Goal: Information Seeking & Learning: Learn about a topic

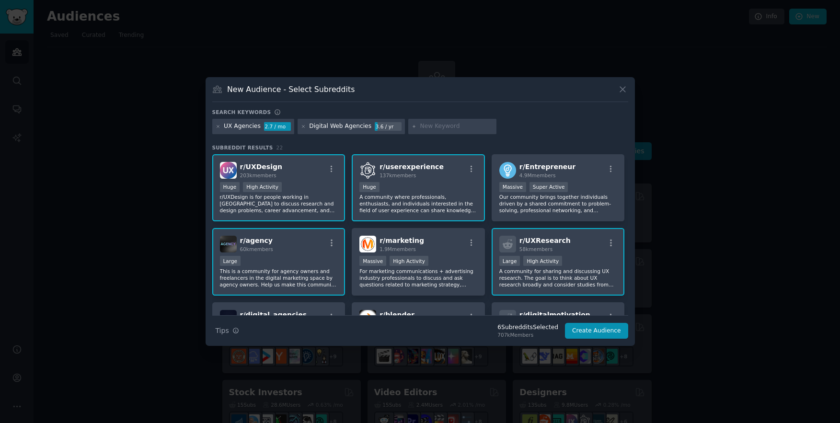
scroll to position [330, 0]
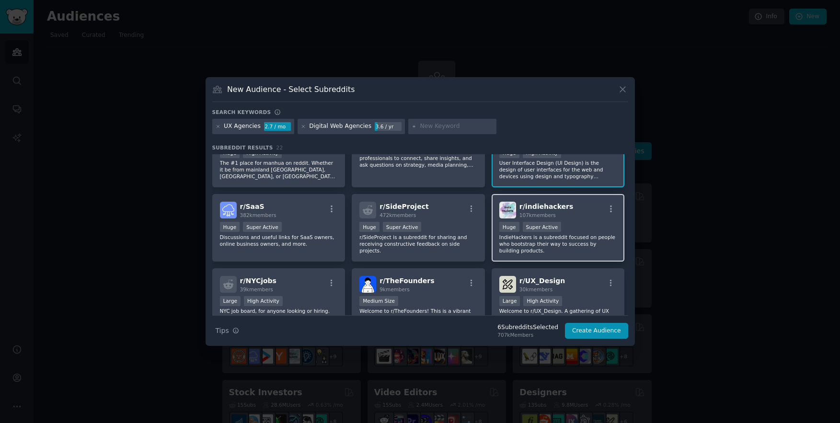
click at [528, 248] on p "IndieHackers is a subreddit focused on people who bootstrap their way to succes…" at bounding box center [558, 244] width 118 height 20
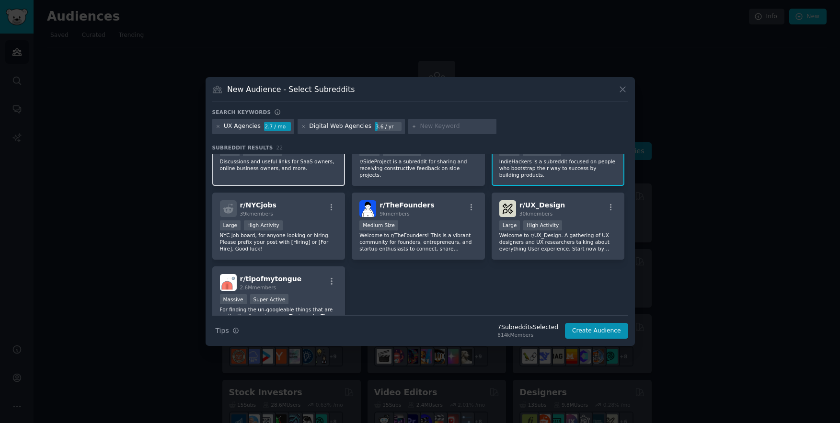
scroll to position [407, 0]
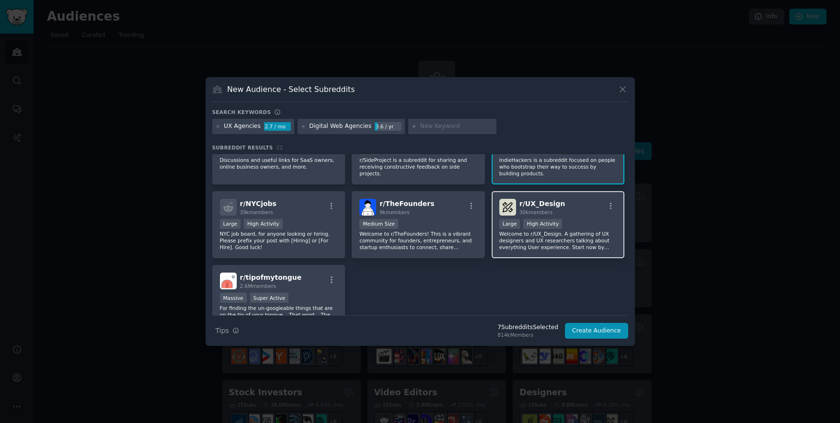
click at [567, 242] on p "Welcome to r/UX_Design. A gathering of UX designers and UX researchers talking …" at bounding box center [558, 241] width 118 height 20
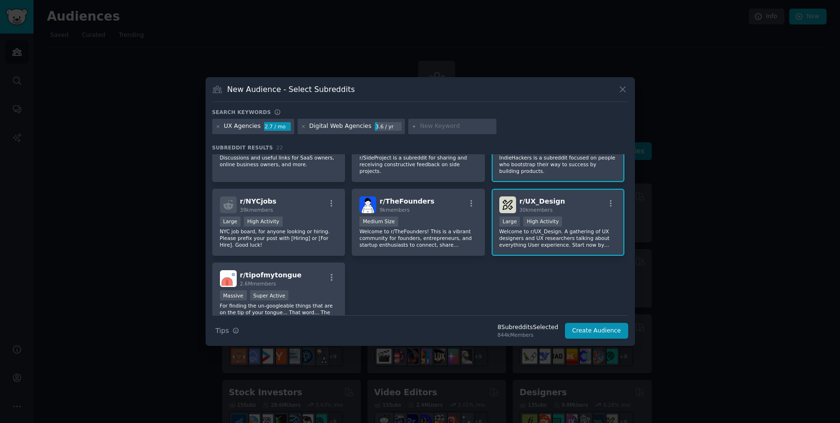
scroll to position [458, 0]
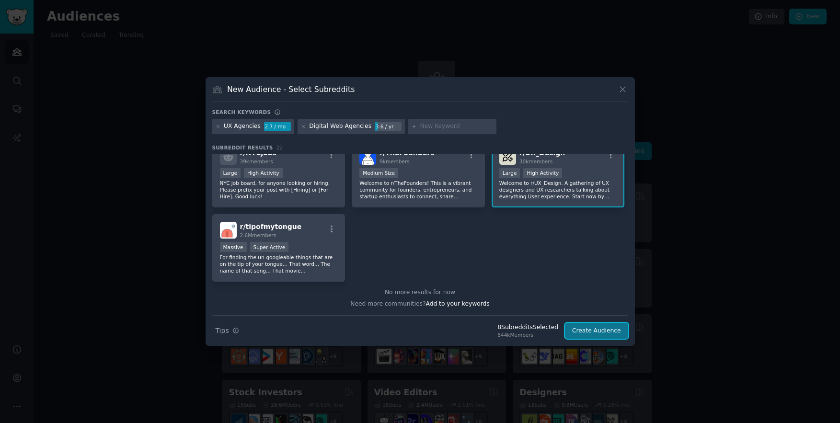
click at [578, 330] on button "Create Audience" at bounding box center [596, 331] width 63 height 16
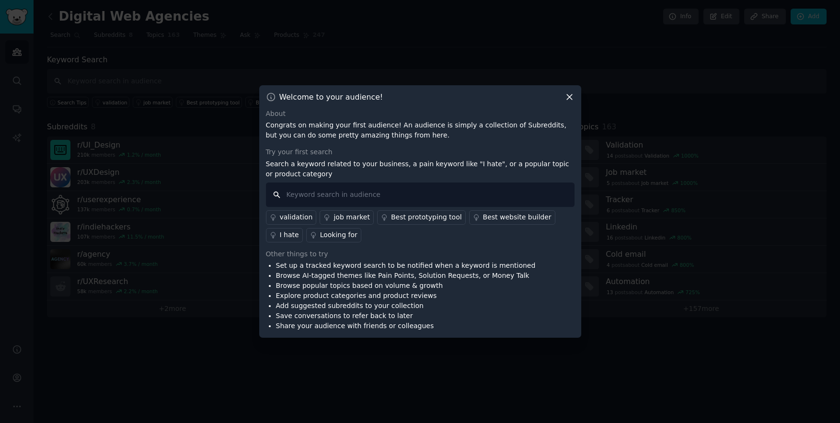
click at [423, 195] on input "text" at bounding box center [420, 195] width 309 height 24
type input "auditing"
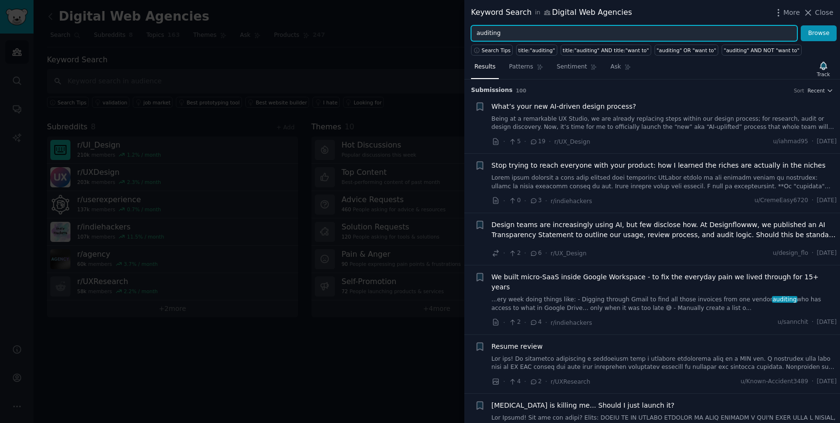
click at [507, 36] on input "auditing" at bounding box center [634, 33] width 326 height 16
type input "a"
type input "i"
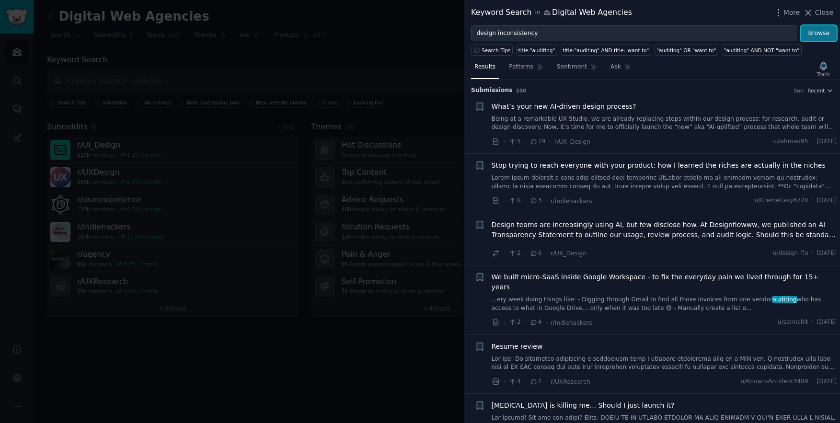
click at [807, 34] on button "Browse" at bounding box center [819, 33] width 36 height 16
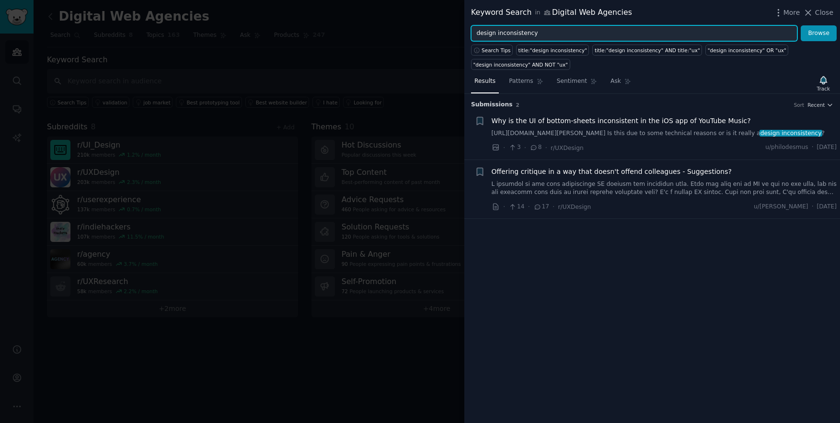
click at [552, 36] on input "design inconsistency" at bounding box center [634, 33] width 326 height 16
type input "d"
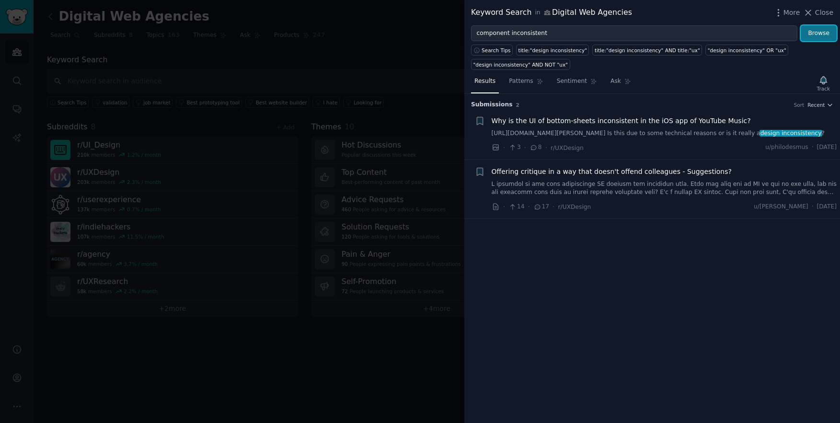
click at [823, 33] on button "Browse" at bounding box center [819, 33] width 36 height 16
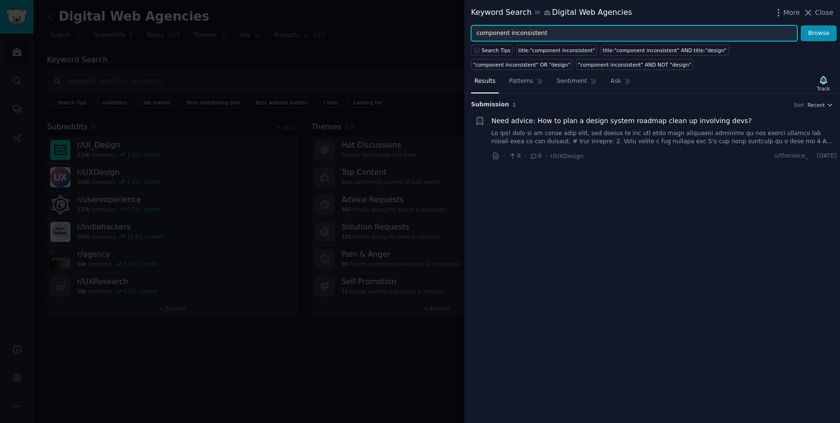
click at [544, 36] on input "component inconsistent" at bounding box center [634, 33] width 326 height 16
type input "i"
type input "design system"
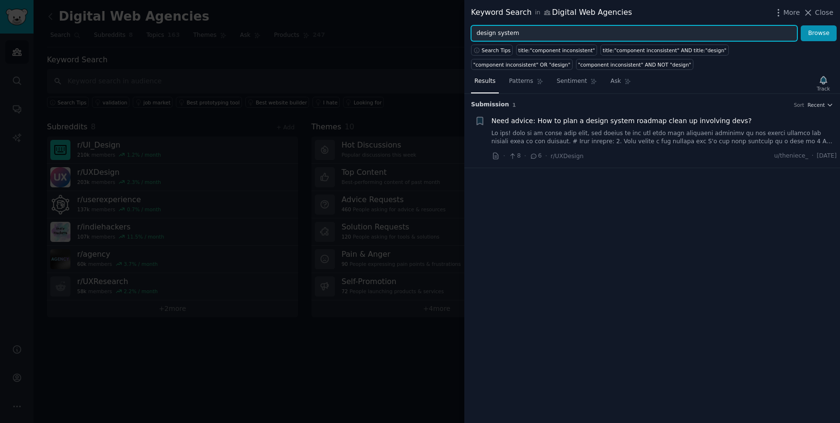
click at [801, 25] on button "Browse" at bounding box center [819, 33] width 36 height 16
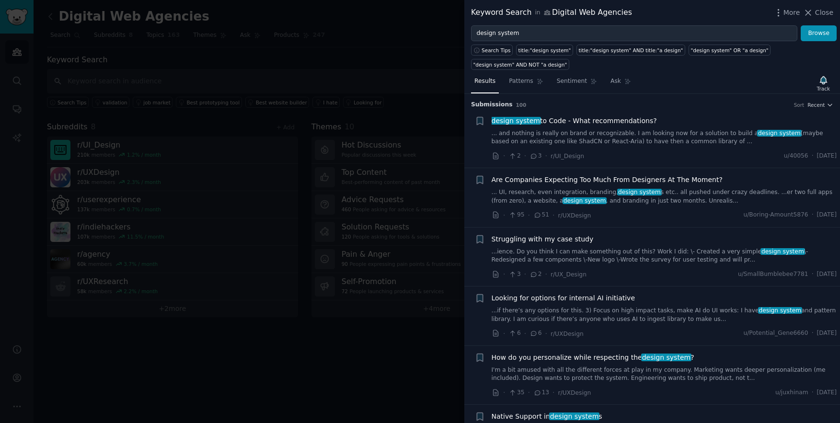
click at [663, 134] on link "... and nothing is really on brand or recognizable. I am looking now for a solu…" at bounding box center [665, 137] width 346 height 17
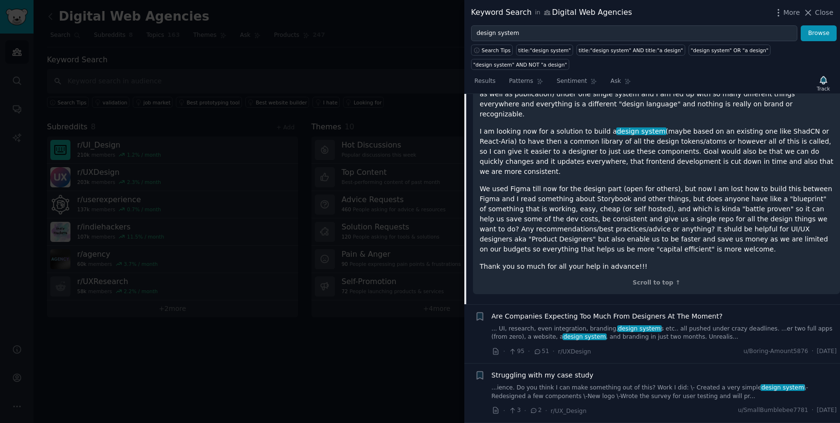
scroll to position [190, 0]
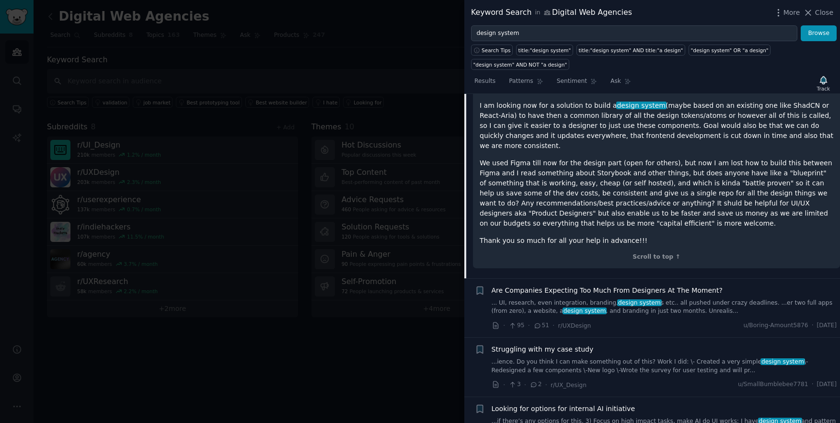
click at [598, 299] on link "... UI, research, even integration, branding, design system s etc.. all pushed …" at bounding box center [665, 307] width 346 height 17
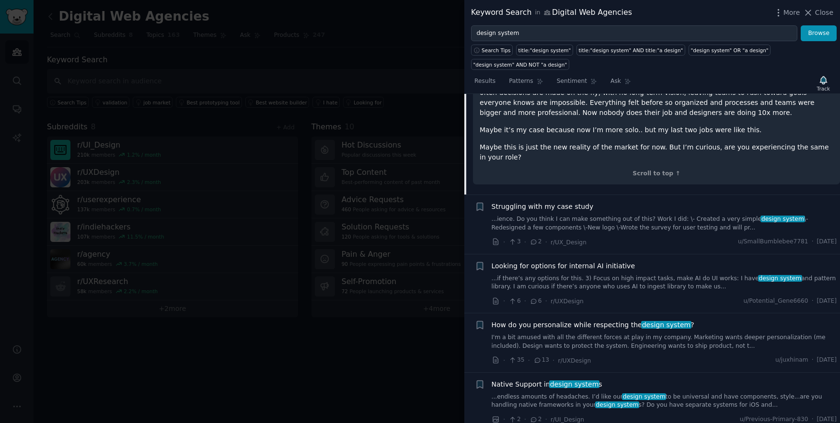
scroll to position [294, 0]
click at [643, 332] on link "I'm a bit amused with all the different forces at play in my company. Marketing…" at bounding box center [665, 340] width 346 height 17
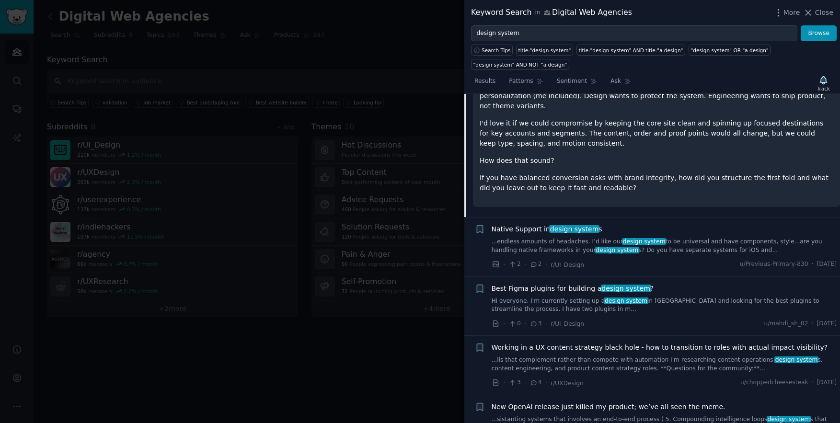
scroll to position [372, 0]
click at [679, 296] on link "Hi everyone, I'm currently setting up a design system in [GEOGRAPHIC_DATA] and …" at bounding box center [665, 304] width 346 height 17
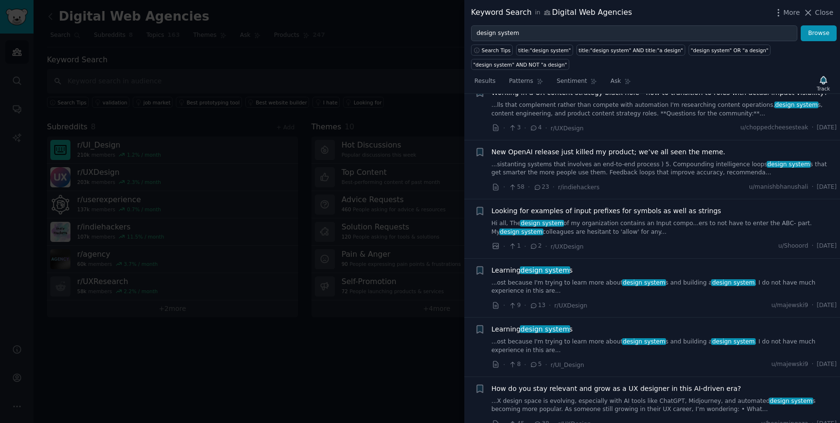
scroll to position [596, 0]
click at [582, 282] on link "...ost because I'm trying to learn more about design system s and building a de…" at bounding box center [665, 287] width 346 height 17
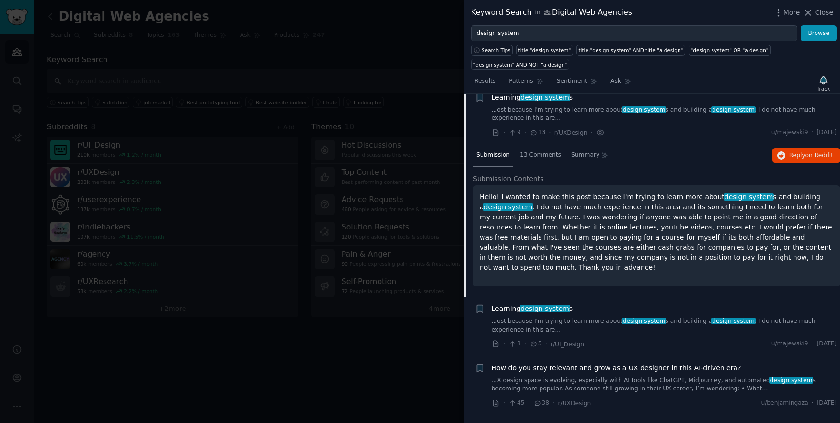
scroll to position [618, 0]
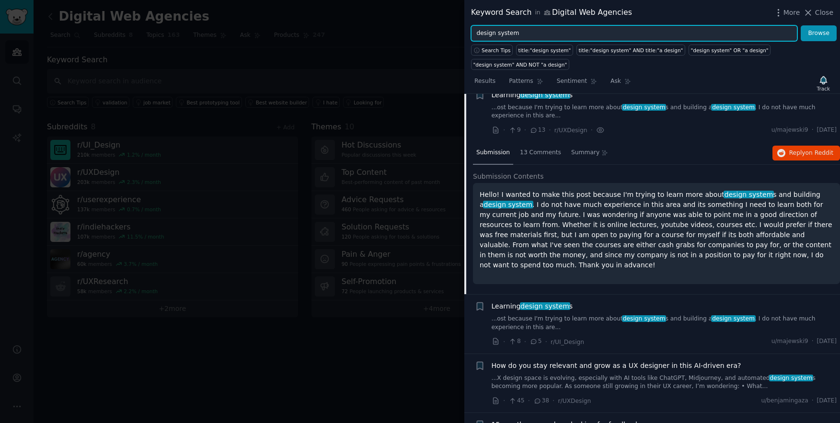
click at [552, 33] on input "design system" at bounding box center [634, 33] width 326 height 16
type input "c"
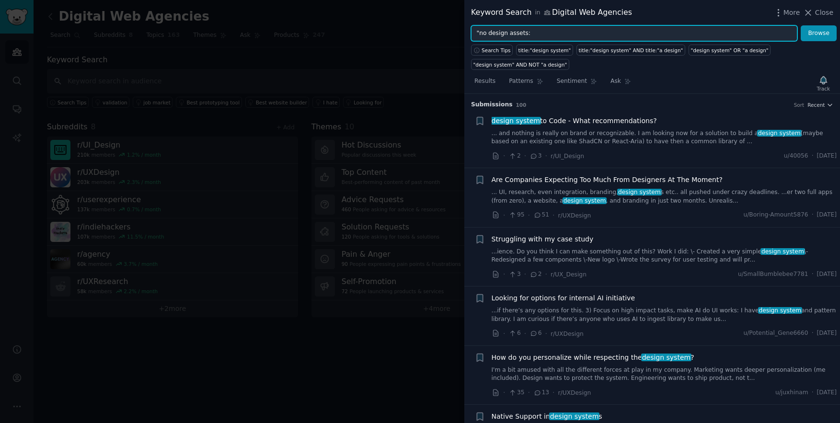
click at [801, 25] on button "Browse" at bounding box center [819, 33] width 36 height 16
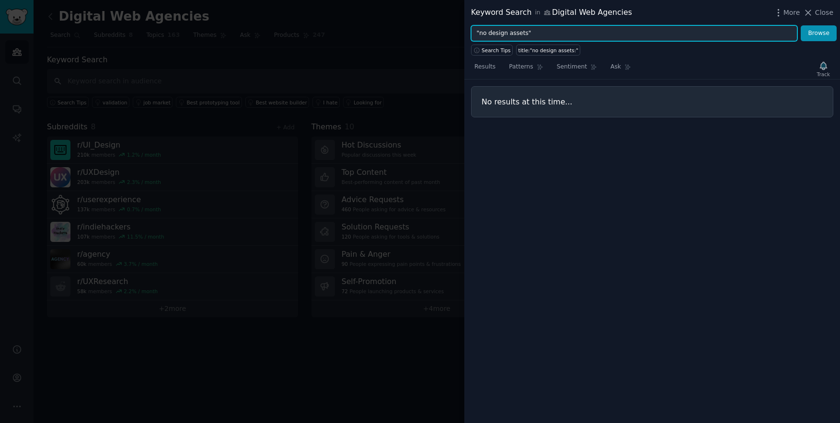
click at [801, 25] on button "Browse" at bounding box center [819, 33] width 36 height 16
click at [479, 33] on input ""no design assets" at bounding box center [634, 33] width 326 height 16
click at [801, 25] on button "Browse" at bounding box center [819, 33] width 36 height 16
drag, startPoint x: 533, startPoint y: 35, endPoint x: 450, endPoint y: 31, distance: 84.0
click at [450, 31] on div "Keyword Search in Digital Web Agencies More Close no design assets Browse Searc…" at bounding box center [420, 211] width 840 height 423
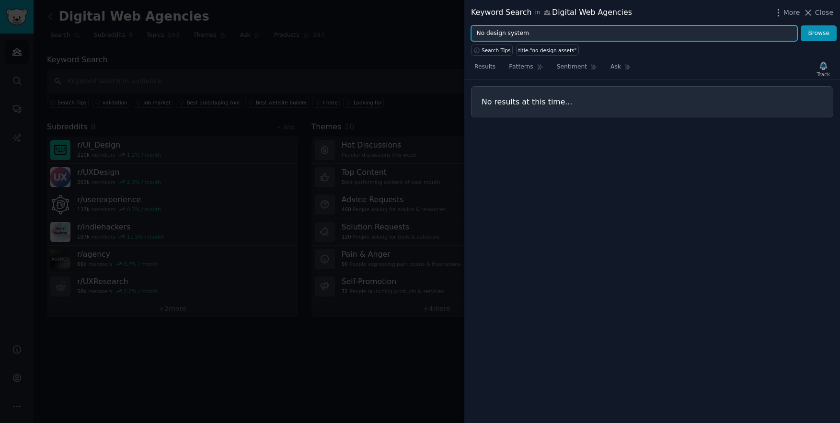
type input "No design system"
click at [801, 25] on button "Browse" at bounding box center [819, 33] width 36 height 16
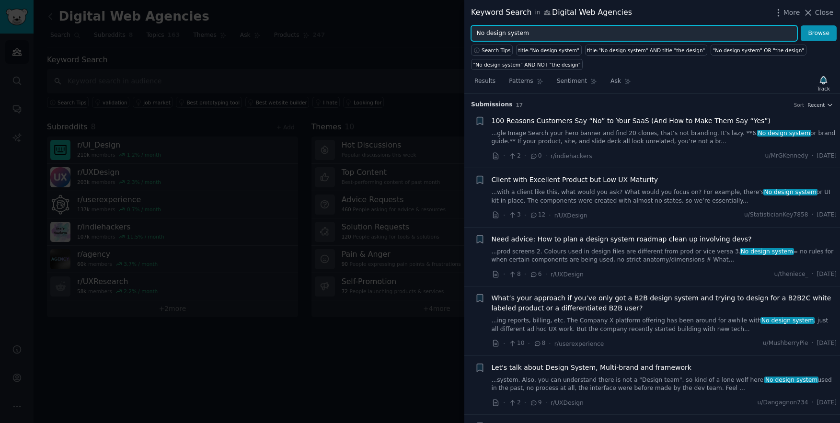
scroll to position [46, 0]
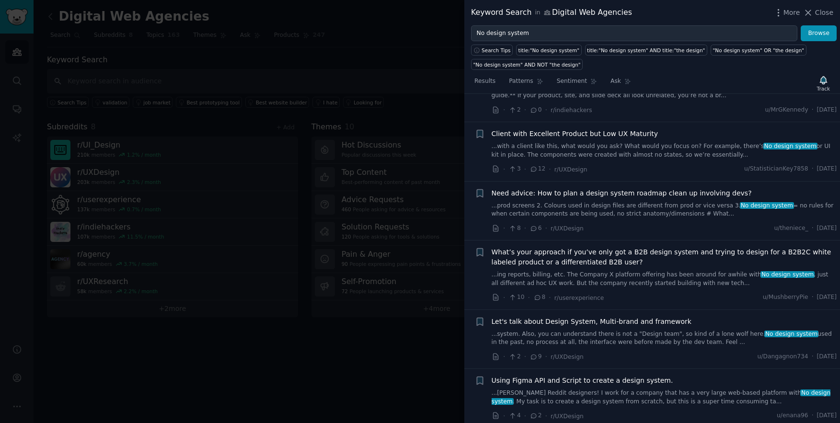
click at [605, 206] on link "...prod screens 2. Colours used in design files are different from prod or vice…" at bounding box center [665, 210] width 346 height 17
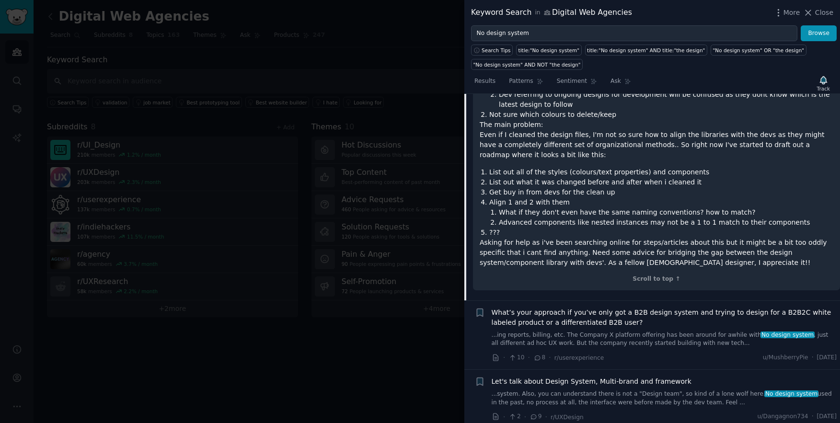
scroll to position [541, 0]
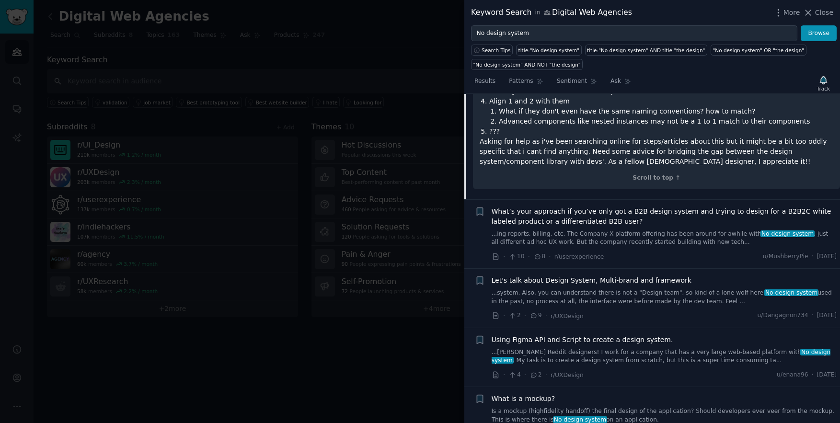
click at [654, 230] on link "...ing reports, billing, etc. The Company X platform offering has been around f…" at bounding box center [665, 238] width 346 height 17
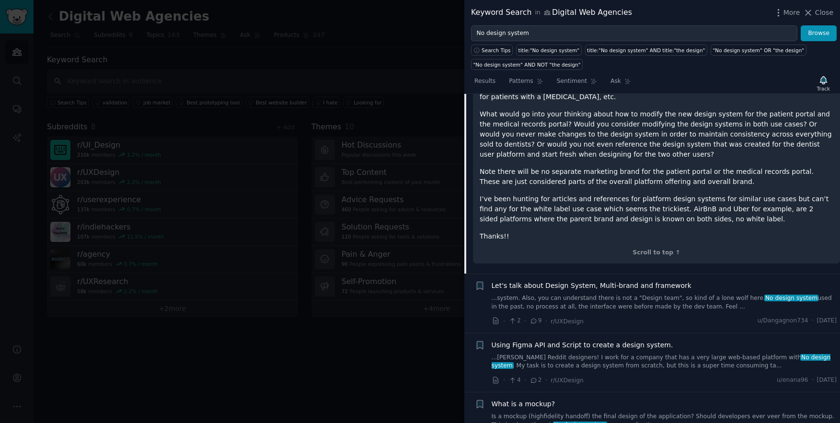
scroll to position [587, 0]
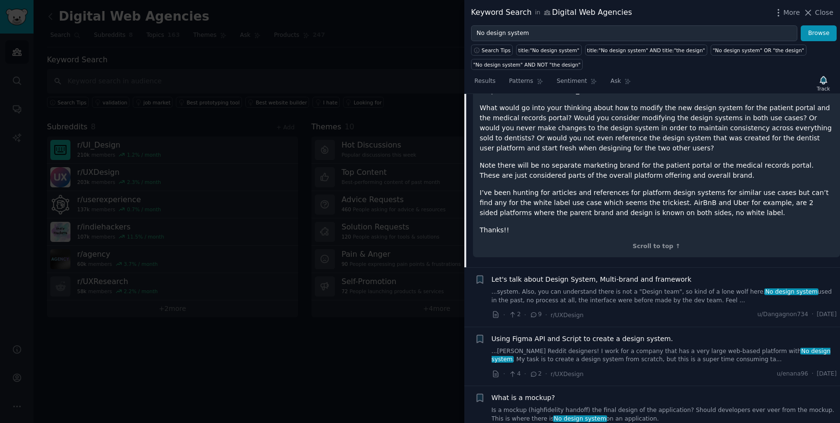
click at [615, 288] on link "...system. Also, you can understand there is not a "Design team", so kind of a …" at bounding box center [665, 296] width 346 height 17
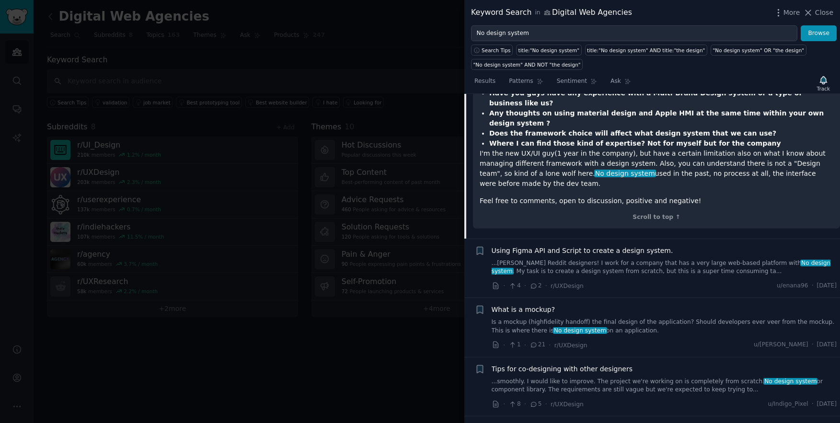
scroll to position [630, 0]
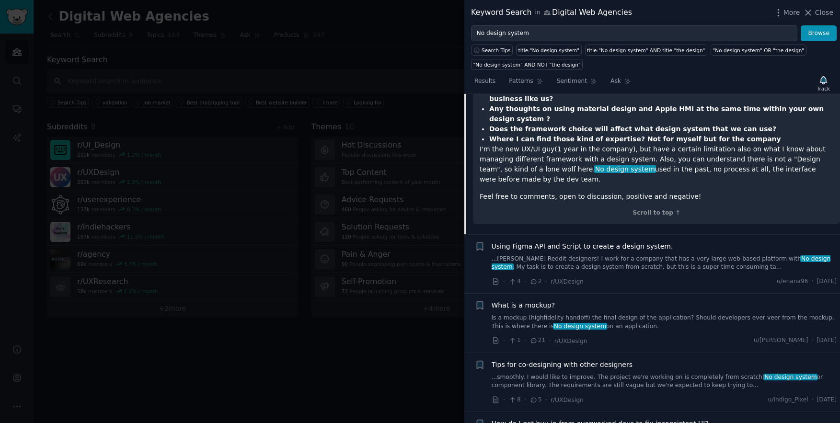
click at [682, 255] on link "...[PERSON_NAME] Reddit designers! I work for a company that has a very large w…" at bounding box center [665, 263] width 346 height 17
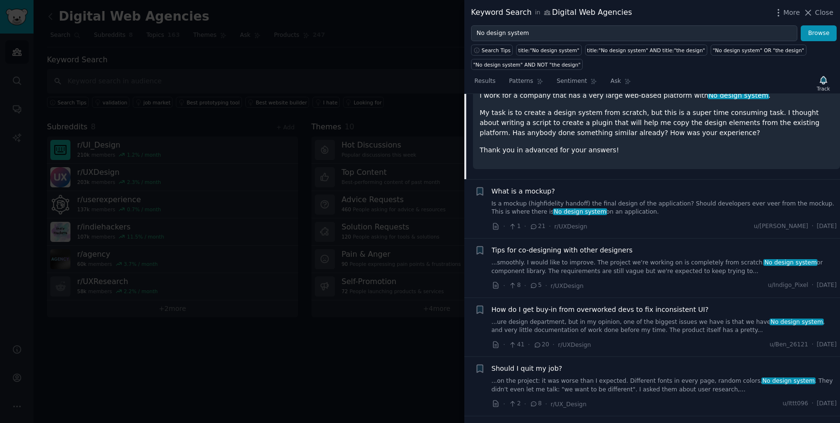
scroll to position [321, 0]
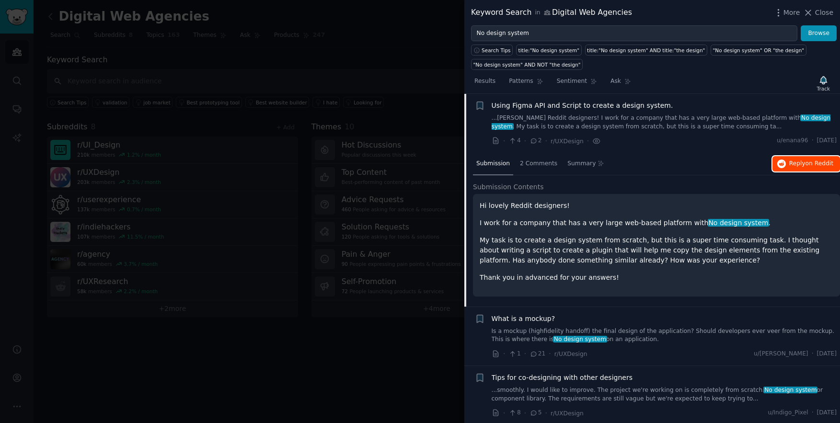
click at [796, 162] on span "Reply on Reddit" at bounding box center [811, 164] width 44 height 9
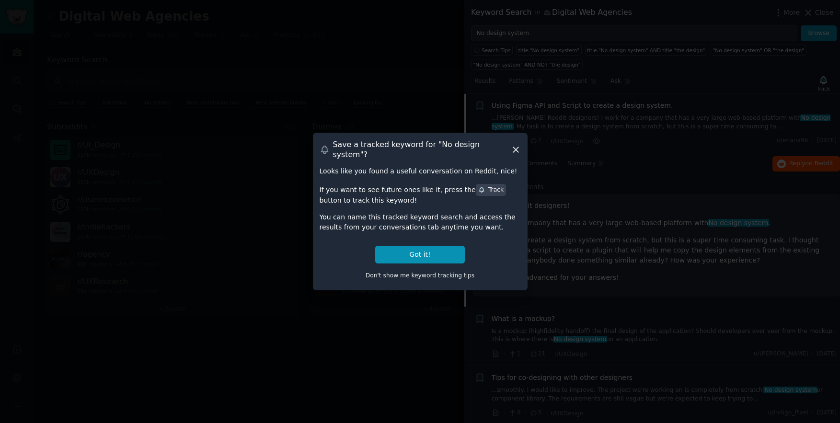
click at [514, 149] on icon at bounding box center [516, 150] width 10 height 10
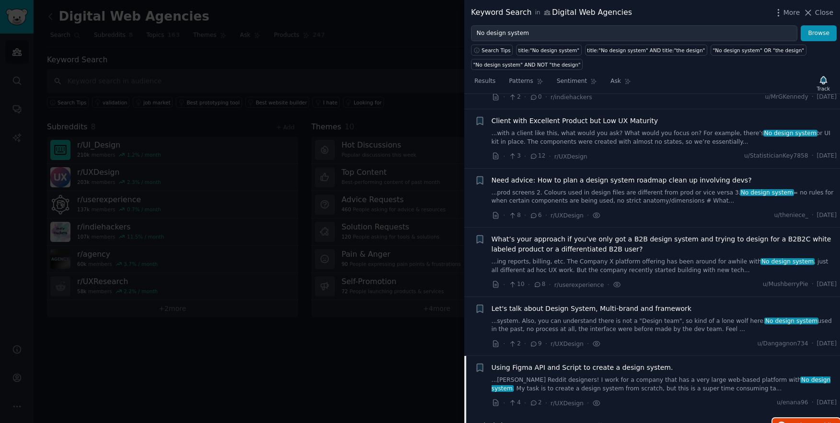
scroll to position [0, 0]
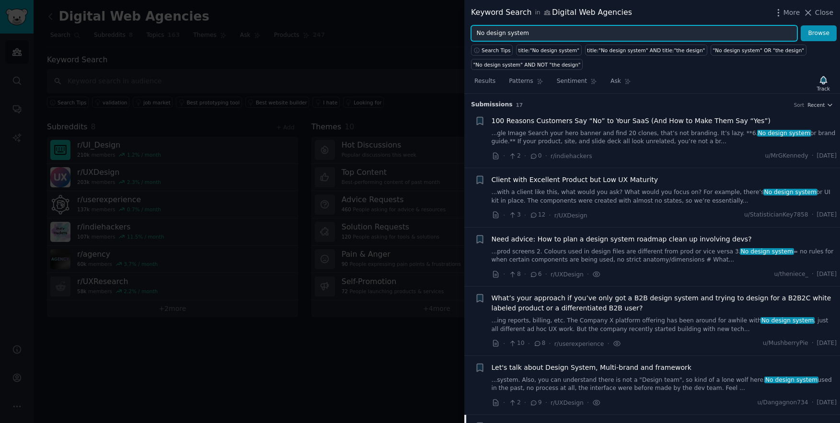
click at [544, 36] on input "No design system" at bounding box center [634, 33] width 326 height 16
type input "design handoff"
click at [801, 25] on button "Browse" at bounding box center [819, 33] width 36 height 16
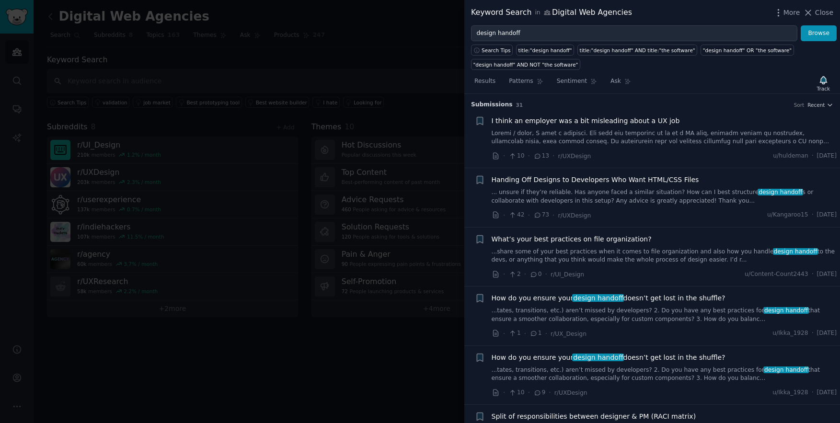
click at [624, 198] on link "... unsure if they’re reliable. Has anyone faced a similar situation? How can I…" at bounding box center [665, 196] width 346 height 17
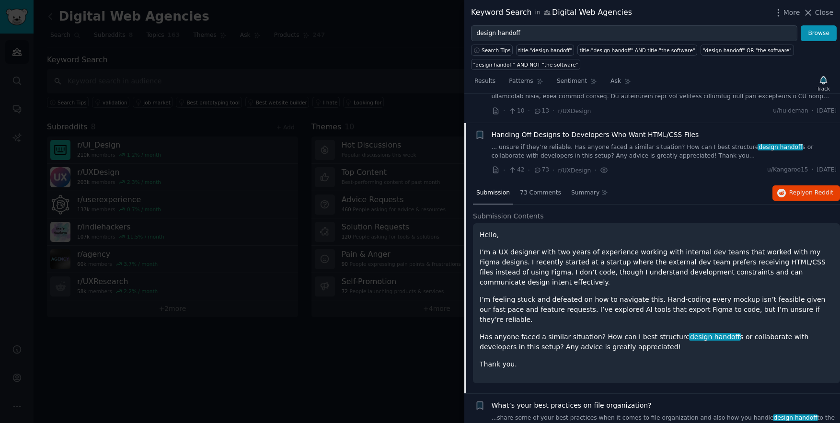
scroll to position [74, 0]
